Goal: Check status: Check status

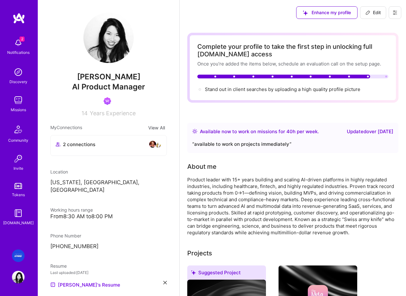
click at [20, 47] on img at bounding box center [18, 42] width 13 height 13
click at [22, 98] on img at bounding box center [18, 100] width 13 height 13
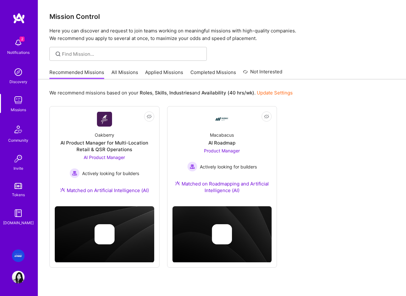
click at [19, 133] on img at bounding box center [18, 129] width 15 height 15
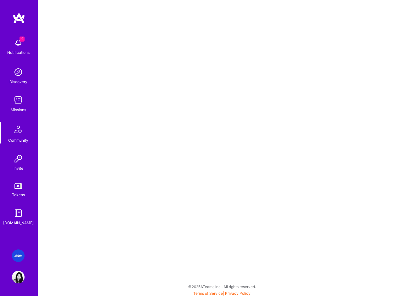
click at [17, 159] on img at bounding box center [18, 158] width 13 height 13
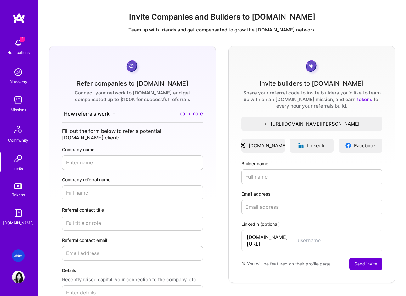
click at [19, 72] on img at bounding box center [18, 72] width 13 height 13
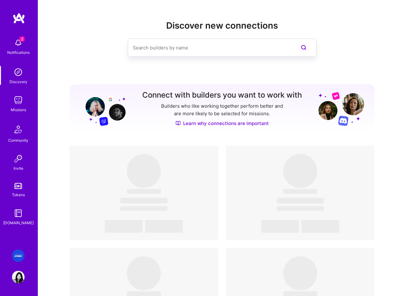
click at [19, 252] on img at bounding box center [18, 255] width 13 height 13
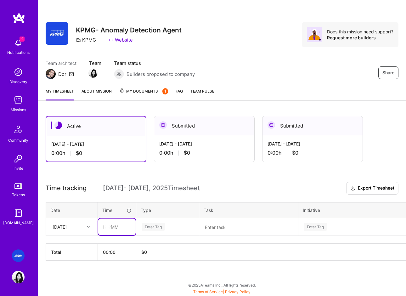
click at [113, 228] on input "text" at bounding box center [116, 226] width 37 height 17
click at [82, 225] on div "[DATE]" at bounding box center [66, 226] width 35 height 10
click at [120, 273] on div "Active [DATE] - [DATE] 0:00 h $0 Submitted [DATE] - [DATE] 0:00 h $0 Submitted …" at bounding box center [222, 199] width 368 height 183
click at [67, 225] on div "[DATE]" at bounding box center [60, 226] width 14 height 7
click at [98, 176] on div "Active [DATE] - [DATE] 0:00 h $0 Submitted [DATE] - [DATE] 0:00 h $0 Submitted …" at bounding box center [222, 199] width 368 height 183
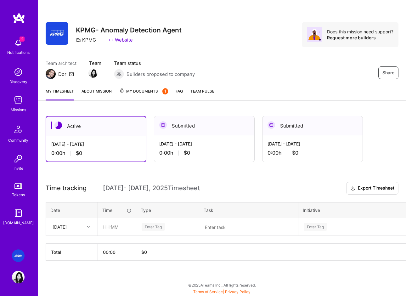
click at [202, 141] on div "[DATE] - [DATE]" at bounding box center [204, 143] width 90 height 7
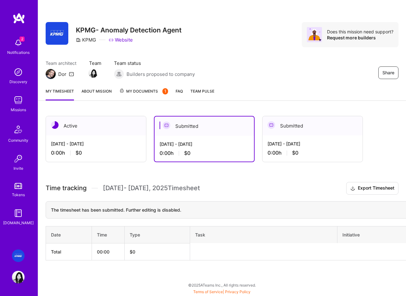
click at [283, 138] on div "[DATE] - [DATE] 0:00 h $0" at bounding box center [312, 148] width 100 height 26
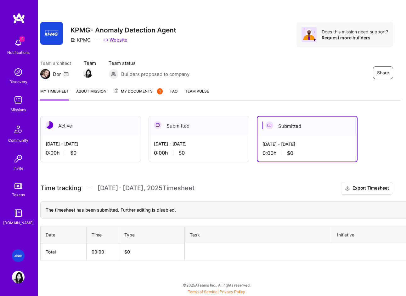
scroll to position [0, 4]
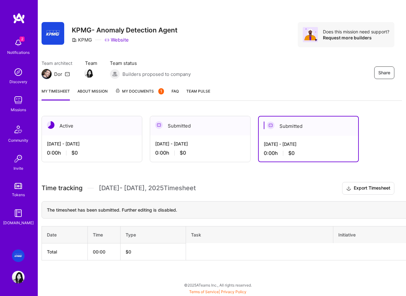
click at [288, 138] on div "[DATE] - [DATE] 0:00 h $0" at bounding box center [307, 149] width 99 height 26
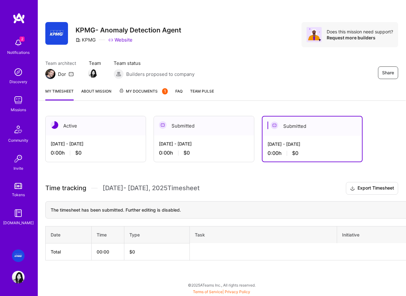
click at [206, 136] on div "[DATE] - [DATE] 0:00 h $0" at bounding box center [204, 148] width 100 height 26
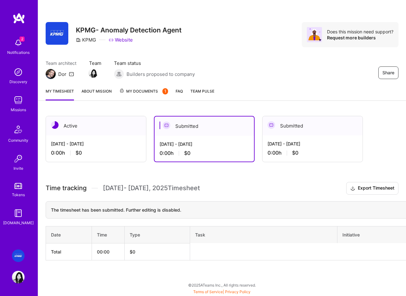
scroll to position [0, 4]
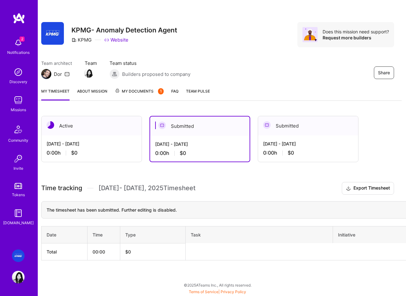
click at [123, 142] on div "[DATE] - [DATE]" at bounding box center [92, 143] width 90 height 7
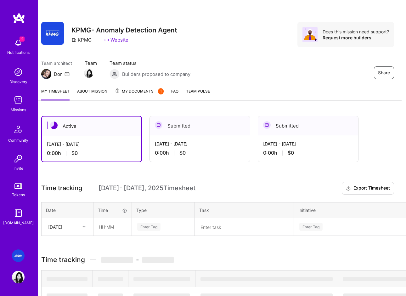
scroll to position [0, 4]
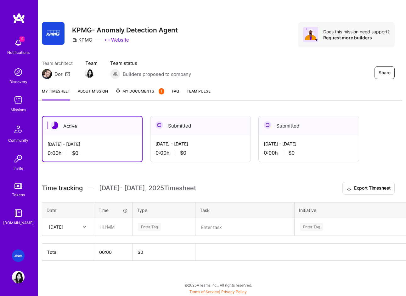
click at [185, 154] on span "$0" at bounding box center [183, 152] width 6 height 7
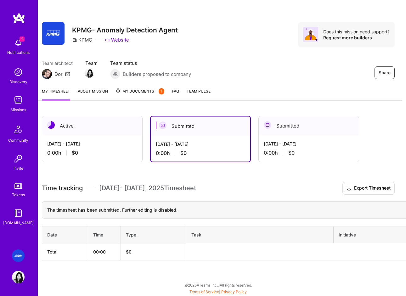
click at [321, 146] on div "[DATE] - [DATE]" at bounding box center [308, 143] width 90 height 7
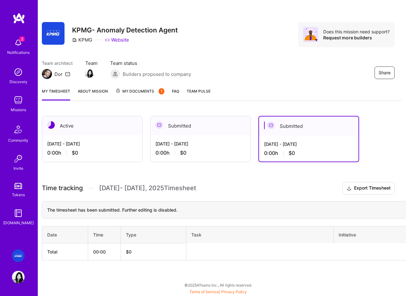
click at [232, 149] on div "0:00 h $0" at bounding box center [200, 152] width 90 height 7
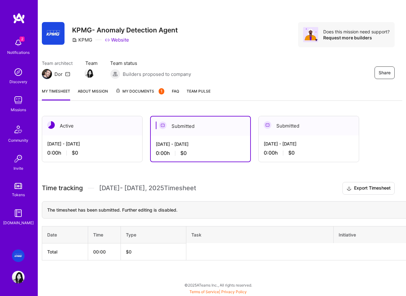
click at [293, 147] on div "[DATE] - [DATE] 0:00 h $0" at bounding box center [308, 148] width 100 height 26
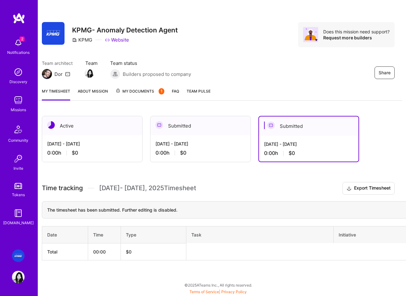
click at [90, 147] on div "[DATE] - [DATE] 0:00 h $0" at bounding box center [92, 148] width 100 height 26
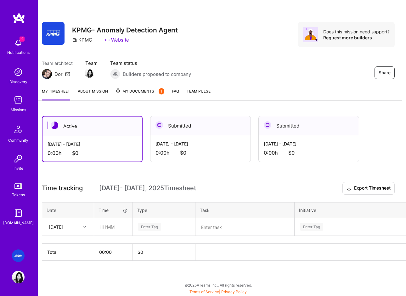
click at [201, 146] on div "[DATE] - [DATE]" at bounding box center [200, 143] width 90 height 7
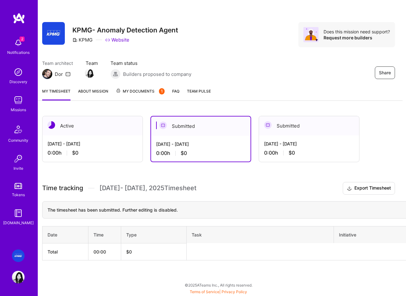
scroll to position [0, 3]
click at [56, 234] on th "Date" at bounding box center [66, 234] width 46 height 17
click at [106, 145] on div "[DATE] - [DATE]" at bounding box center [93, 143] width 90 height 7
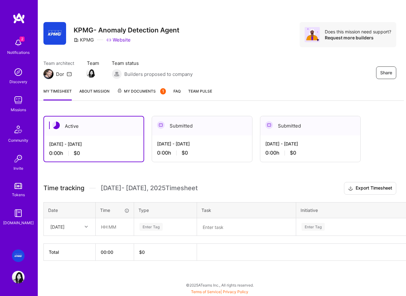
scroll to position [0, 2]
click at [16, 46] on img at bounding box center [18, 42] width 13 height 13
